Goal: Task Accomplishment & Management: Complete application form

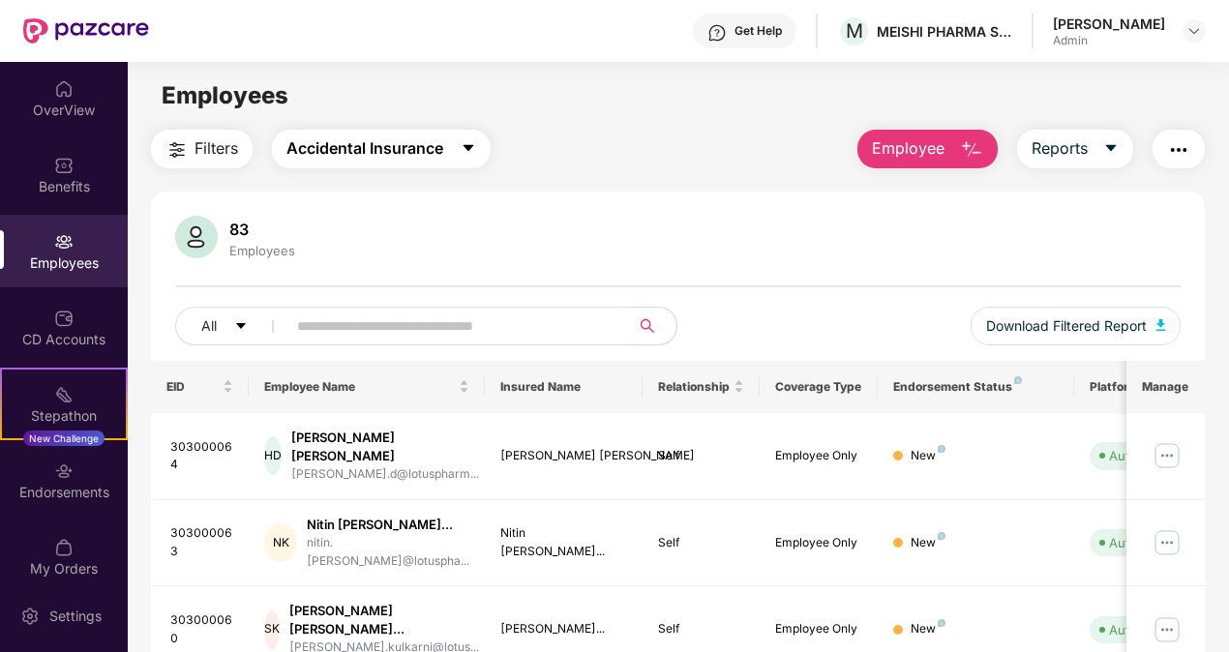
click at [441, 150] on span "Accidental Insurance" at bounding box center [364, 148] width 157 height 24
click at [50, 321] on div "CD Accounts" at bounding box center [64, 327] width 128 height 73
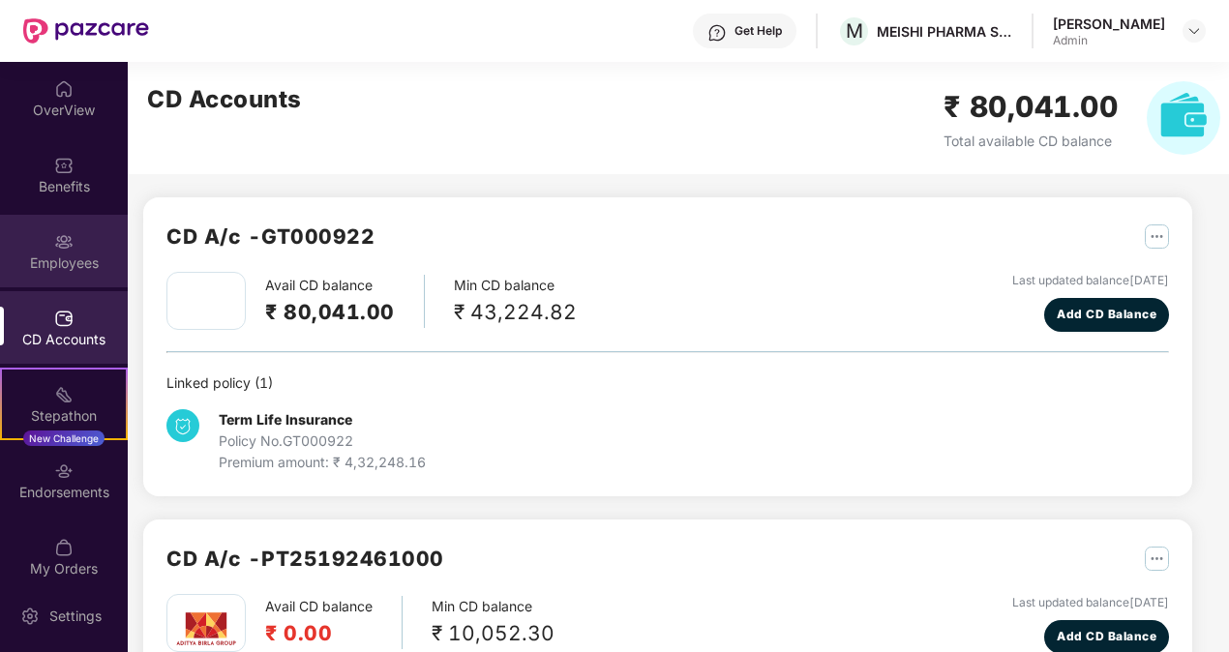
click at [96, 246] on div "Employees" at bounding box center [64, 251] width 128 height 73
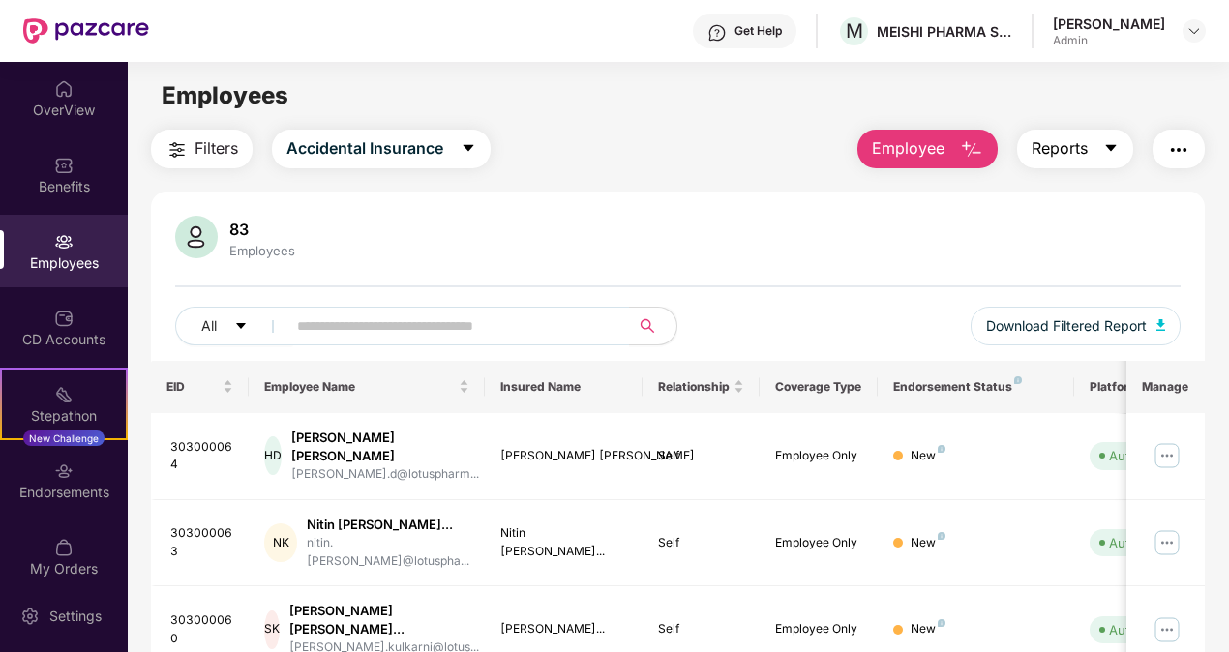
click at [1082, 151] on span "Reports" at bounding box center [1060, 148] width 56 height 24
click at [1083, 161] on button "Reports" at bounding box center [1075, 149] width 116 height 39
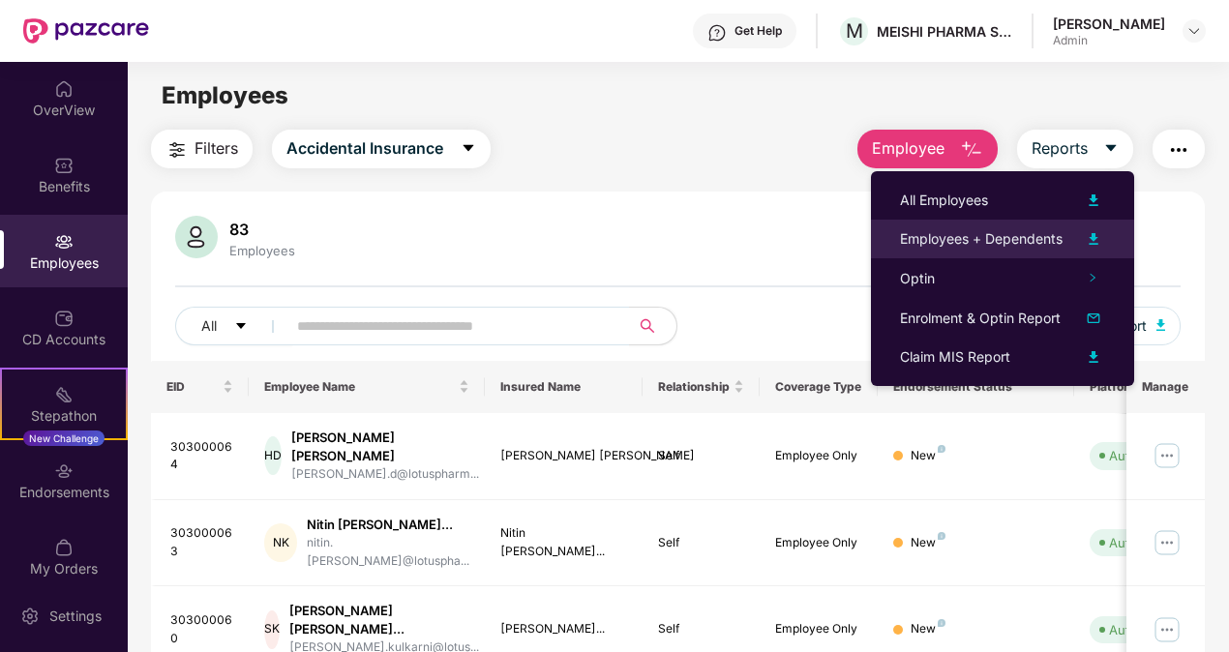
click at [1019, 234] on div "Employees + Dependents" at bounding box center [981, 238] width 163 height 21
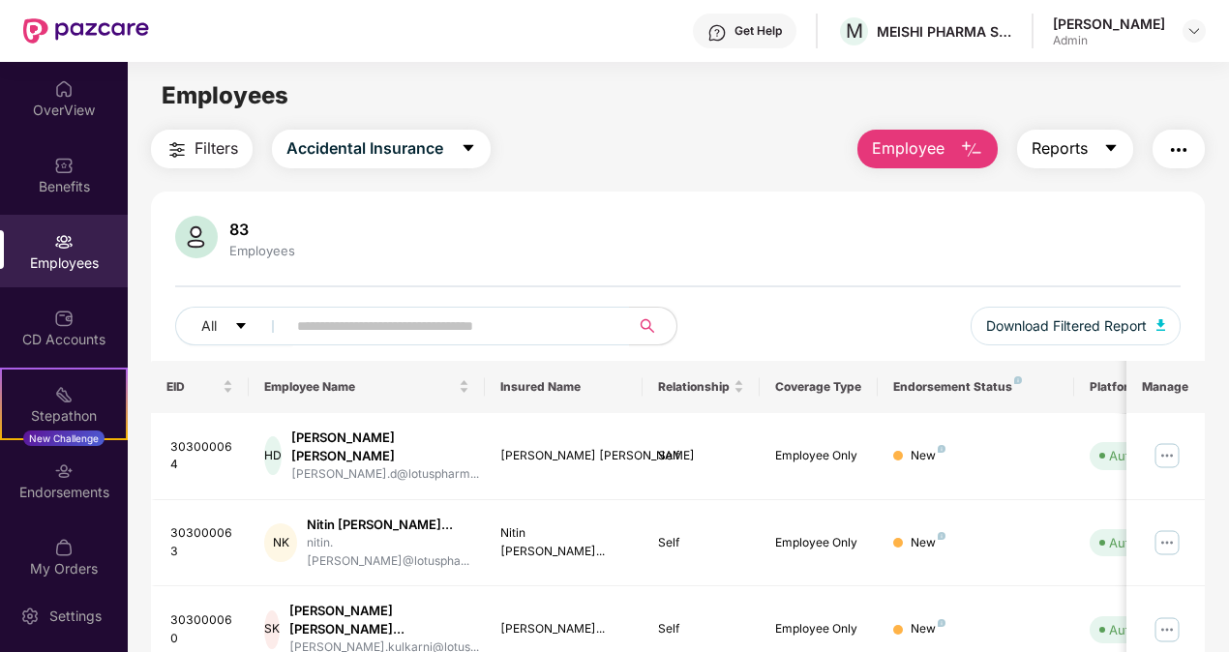
click at [1069, 155] on span "Reports" at bounding box center [1060, 148] width 56 height 24
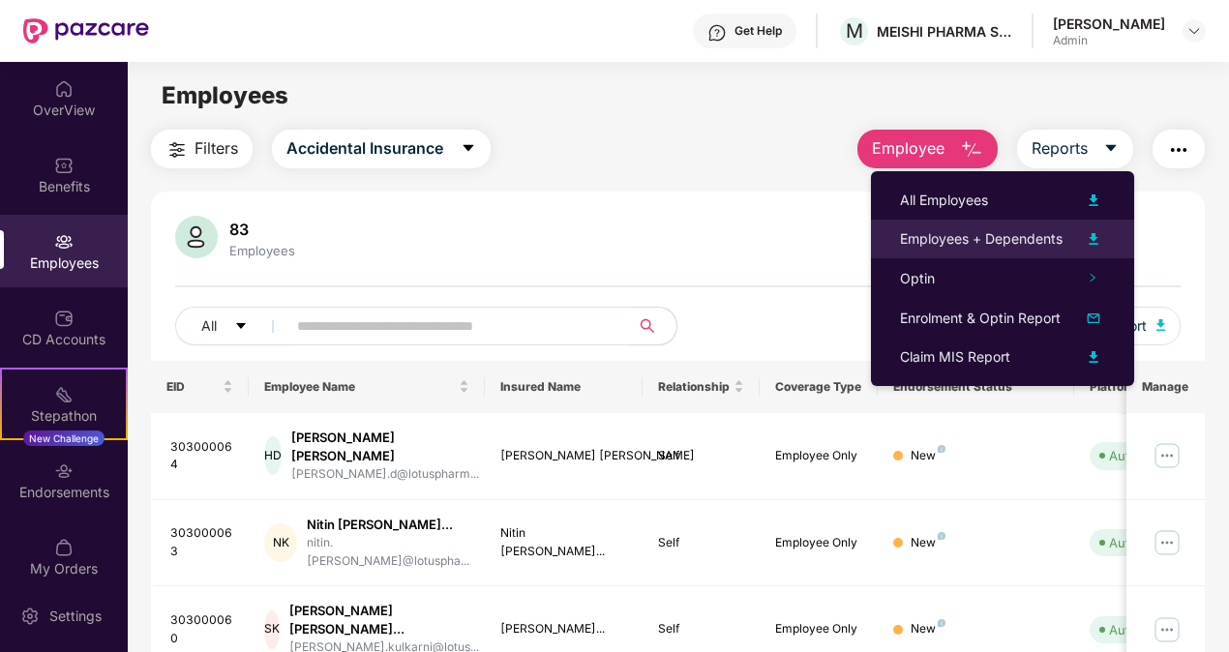
click at [985, 246] on div "Employees + Dependents" at bounding box center [981, 238] width 163 height 21
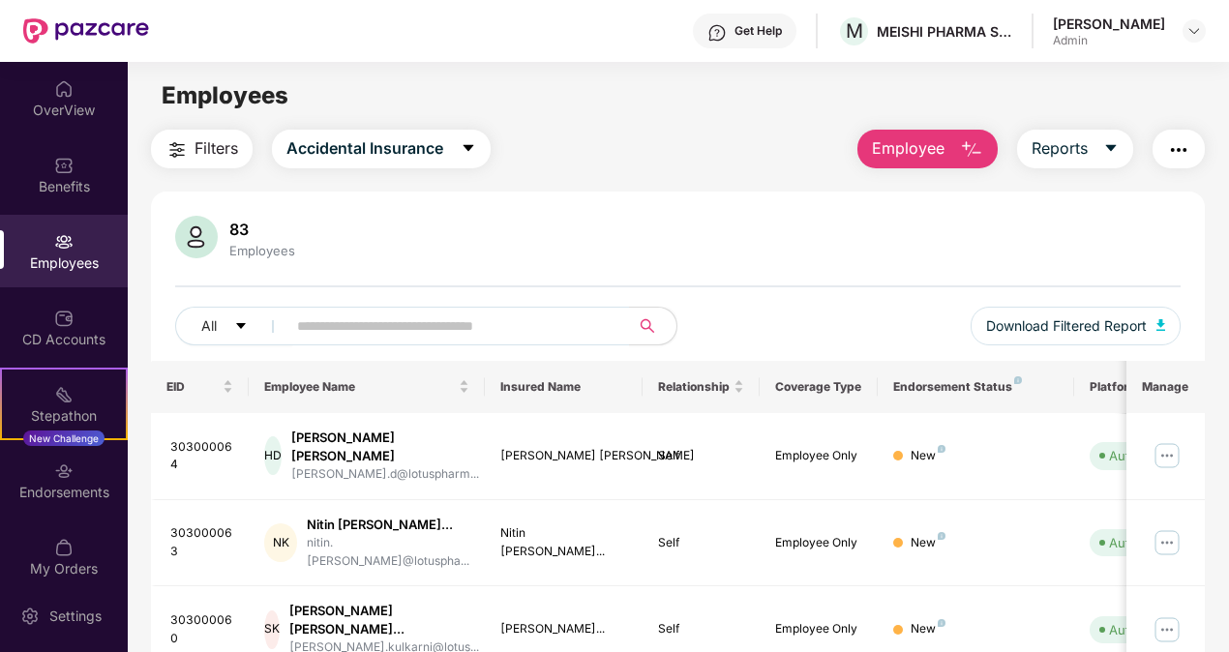
click at [1156, 71] on main "Employees Filters Accidental Insurance Employee Reports 83 Employees All Downlo…" at bounding box center [678, 388] width 1100 height 652
click at [1066, 136] on span "Reports" at bounding box center [1060, 148] width 56 height 24
click at [933, 139] on span "Employee" at bounding box center [908, 148] width 73 height 24
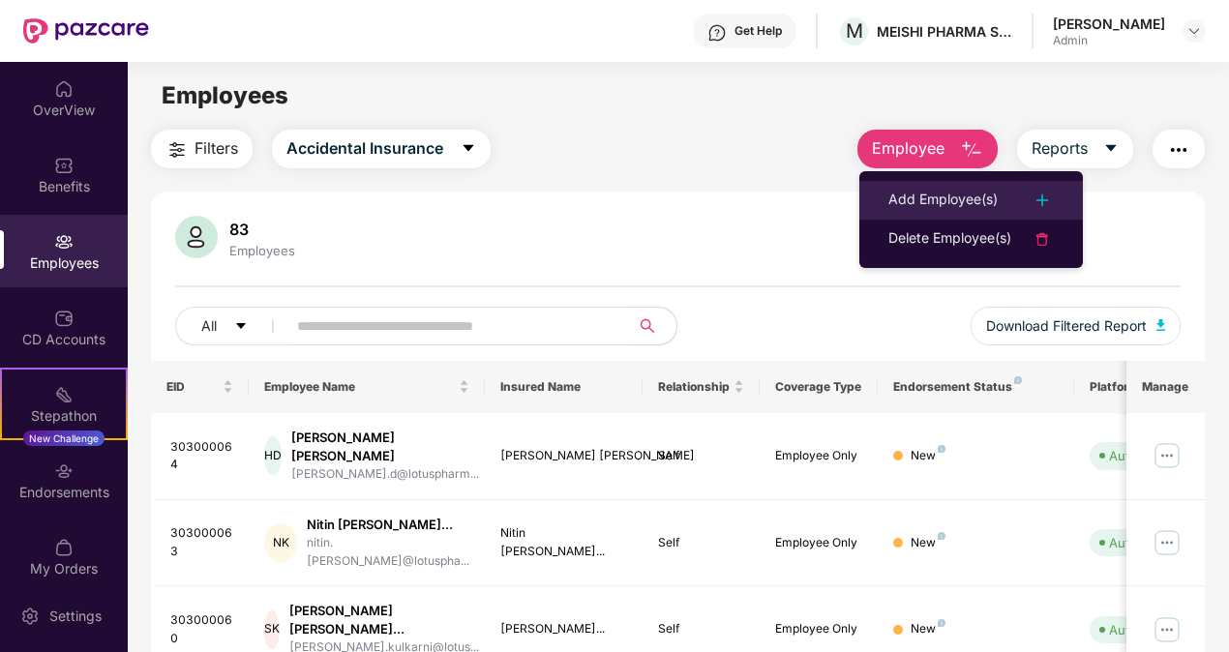
click at [934, 201] on div "Add Employee(s)" at bounding box center [942, 200] width 109 height 23
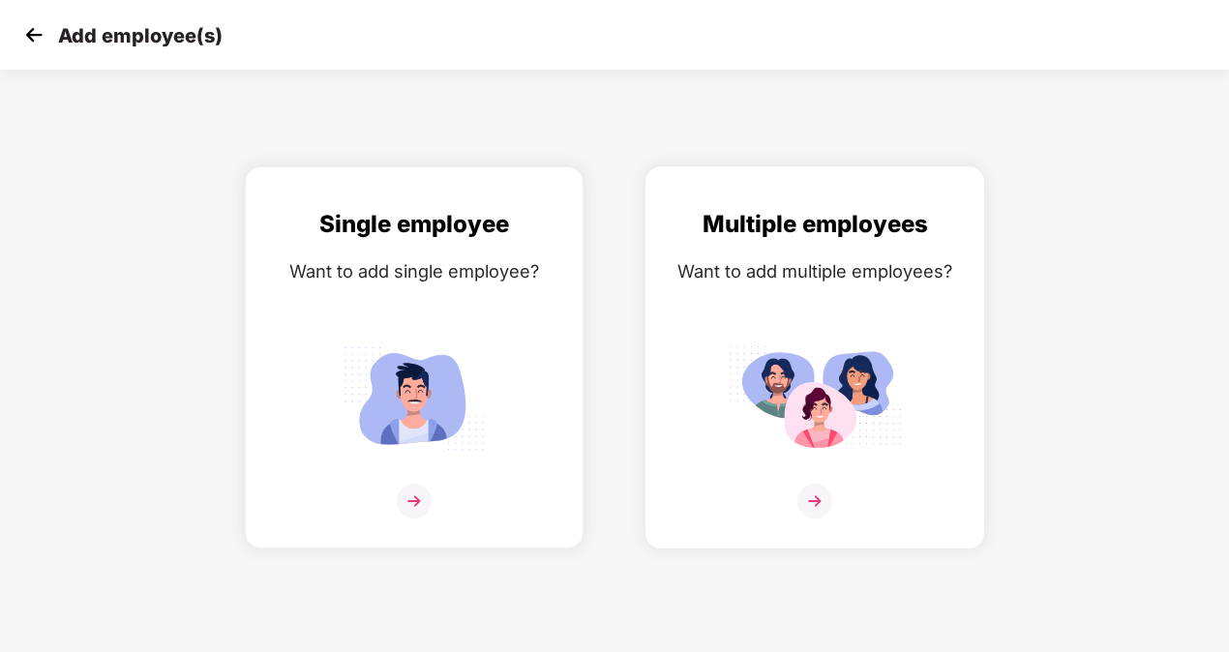
click at [869, 289] on div "Multiple employees Want to add multiple employees?" at bounding box center [815, 374] width 298 height 337
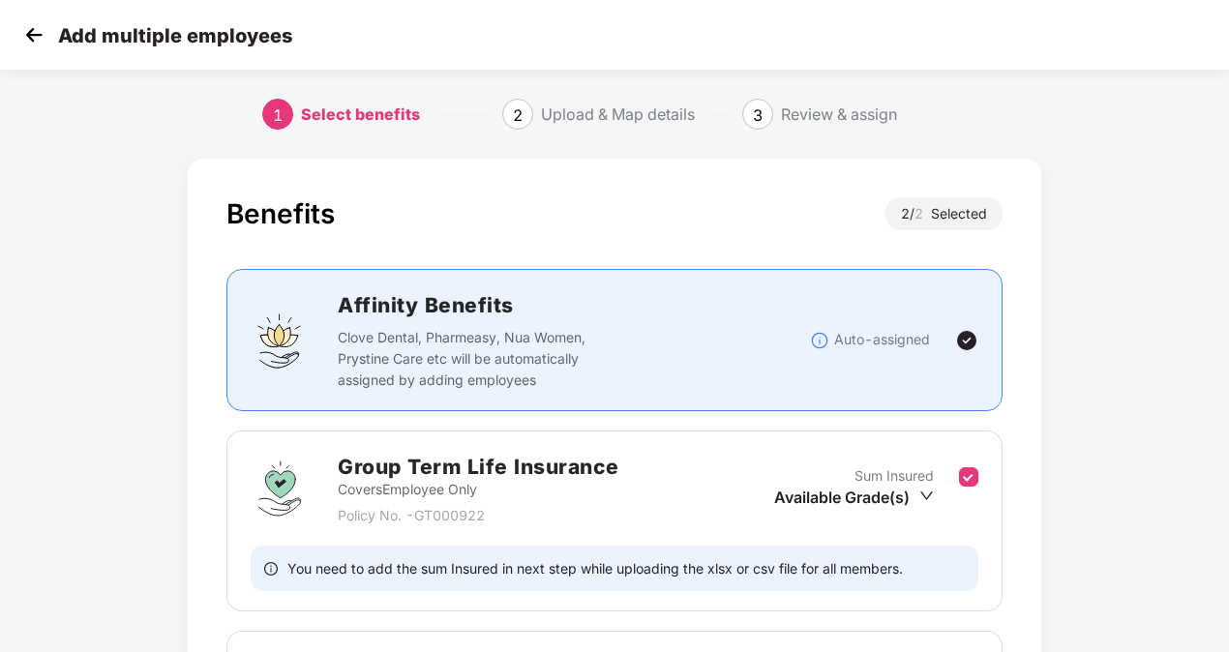
scroll to position [261, 0]
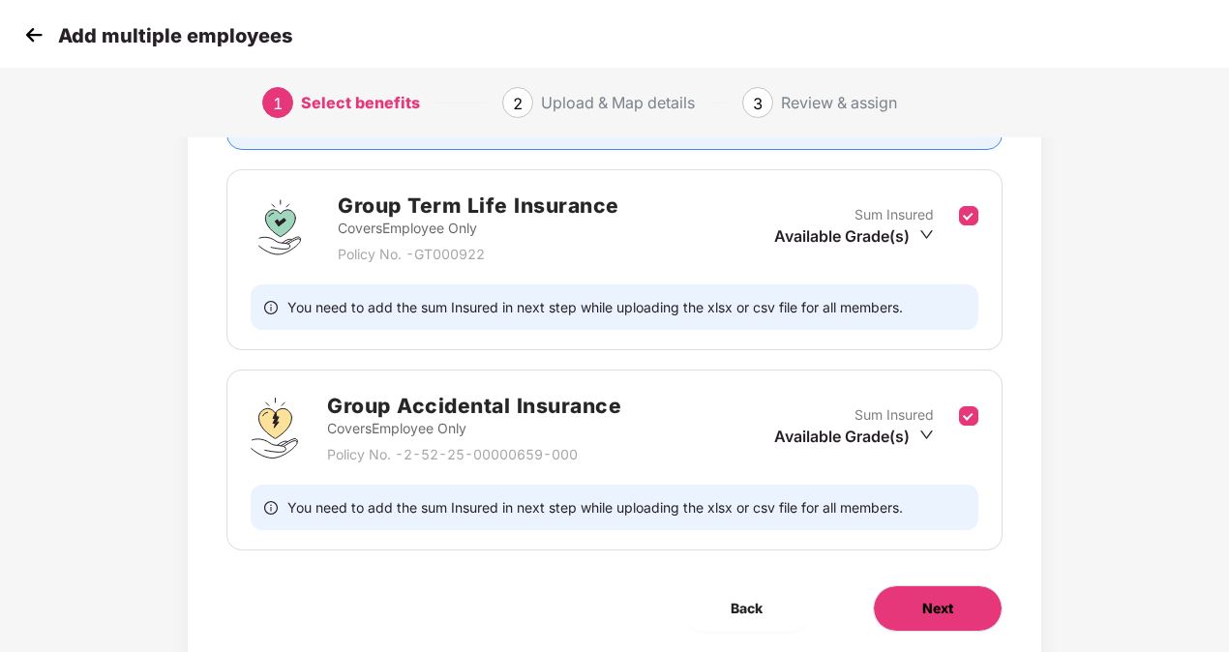
click at [969, 600] on button "Next" at bounding box center [938, 608] width 130 height 46
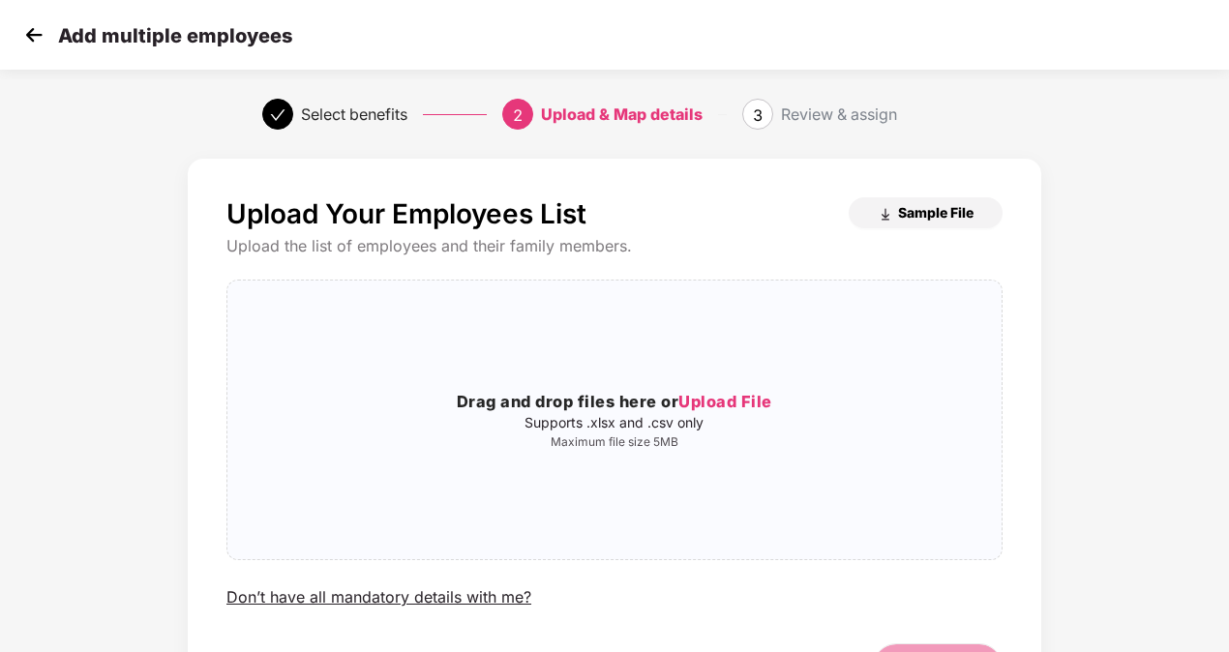
click at [915, 215] on span "Sample File" at bounding box center [935, 212] width 75 height 18
